Goal: Find specific page/section: Find specific page/section

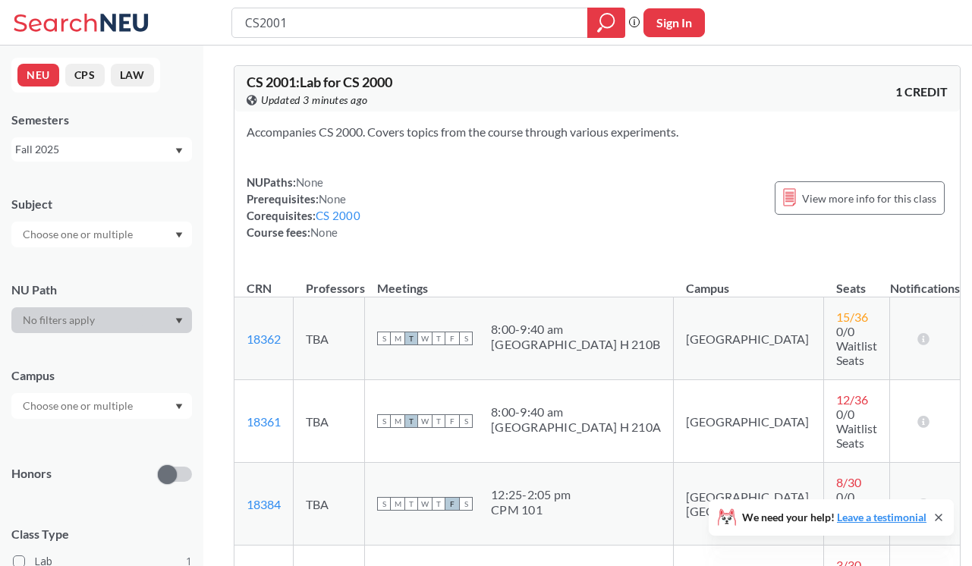
scroll to position [92, 0]
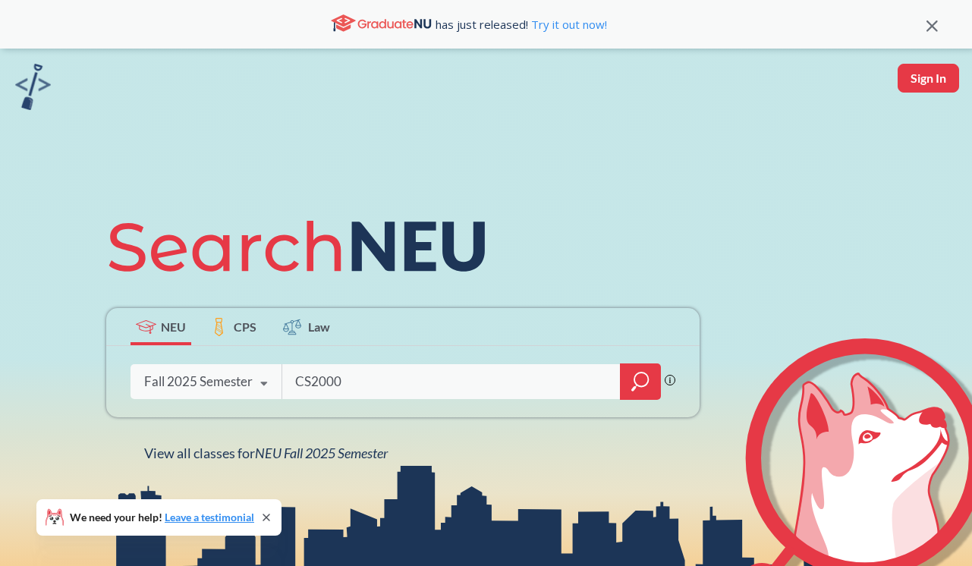
type input "CS2000"
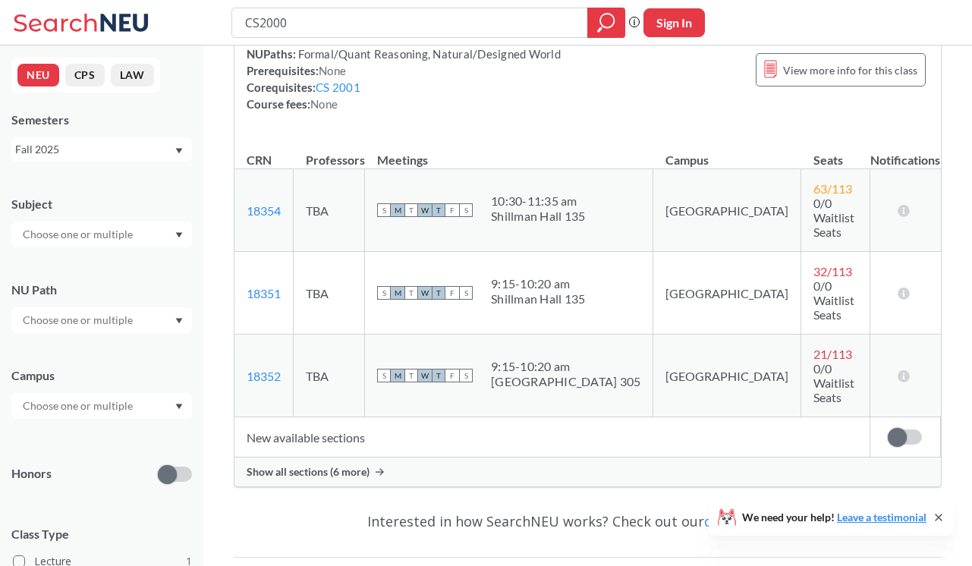
scroll to position [213, 0]
click at [343, 464] on span "Show all sections (6 more)" at bounding box center [308, 471] width 123 height 14
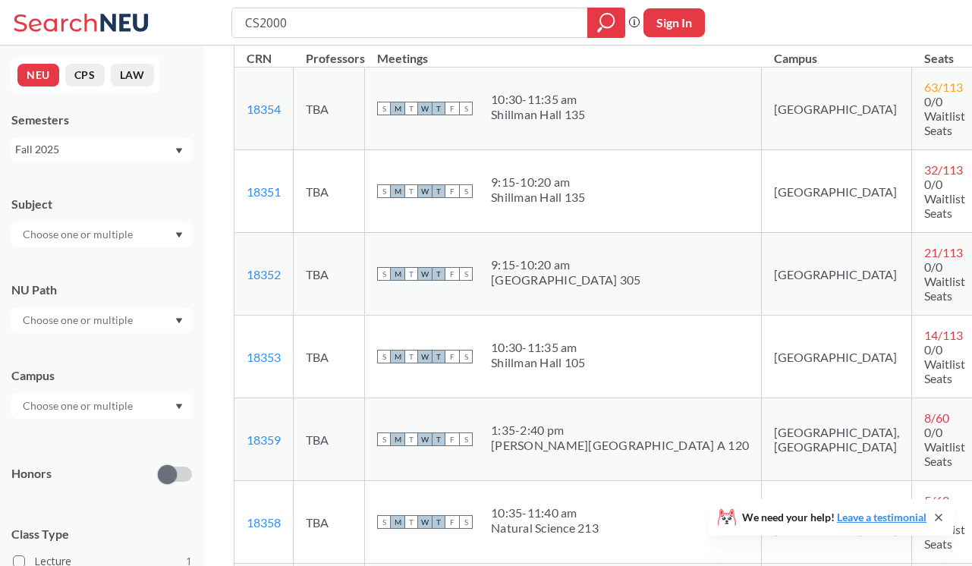
scroll to position [1, 0]
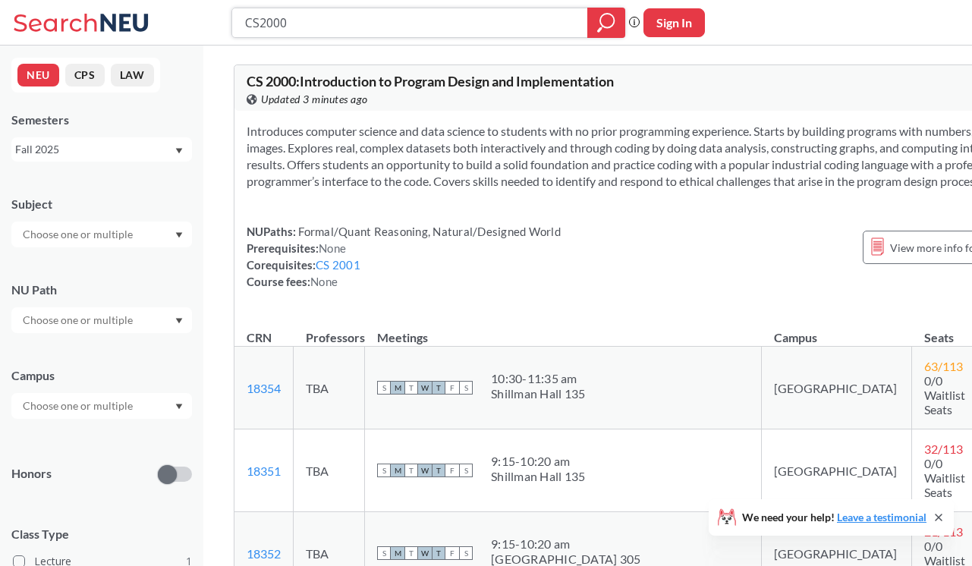
click at [304, 30] on input "CS2000" at bounding box center [410, 23] width 333 height 26
type input "CS2001"
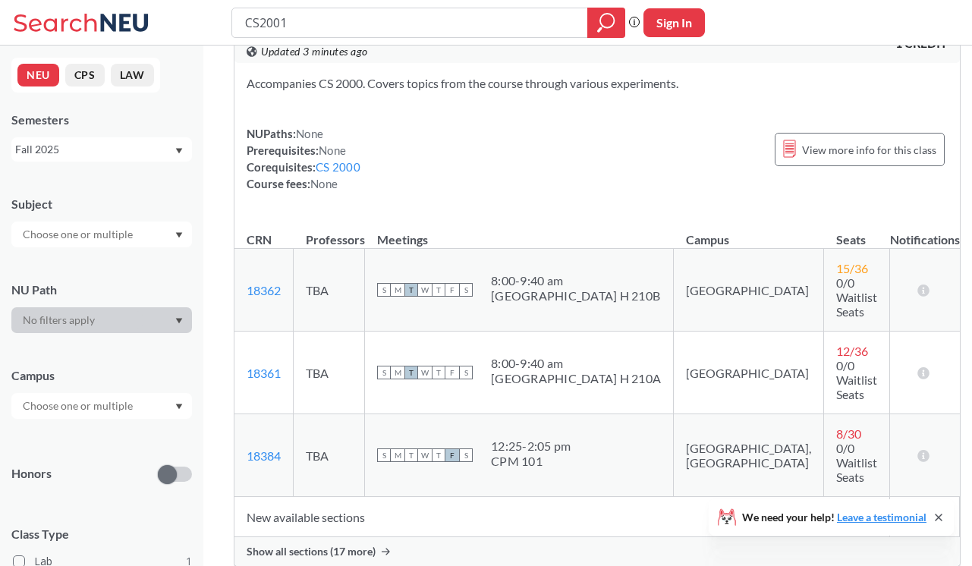
scroll to position [50, 0]
click at [320, 543] on span "Show all sections (17 more)" at bounding box center [311, 550] width 129 height 14
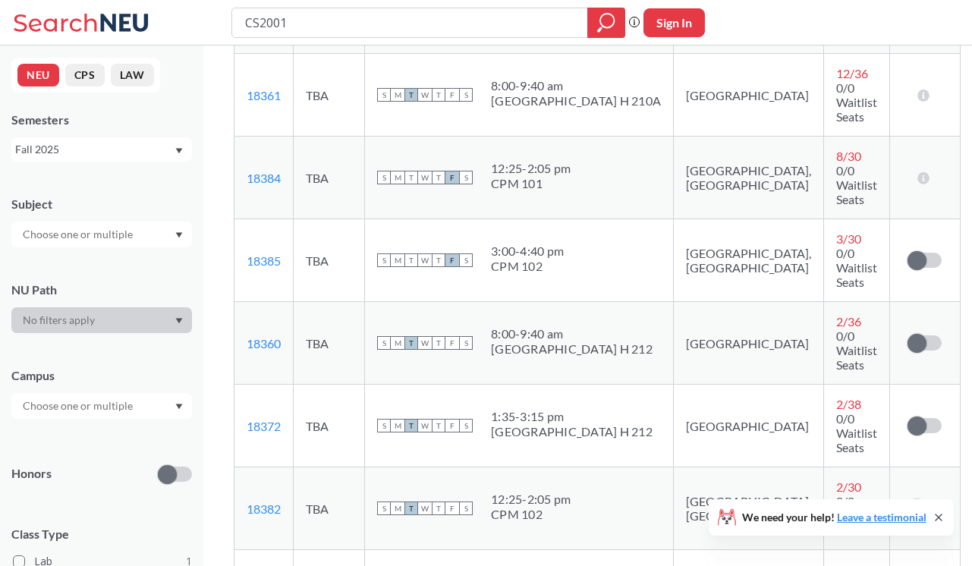
scroll to position [677, 0]
